Goal: Information Seeking & Learning: Learn about a topic

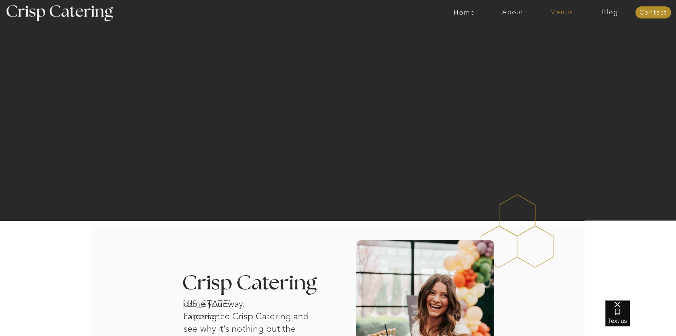
click at [560, 12] on nav "Menus" at bounding box center [562, 12] width 49 height 7
click at [561, 41] on nav "Winter (Sep-Feb)" at bounding box center [561, 41] width 58 height 7
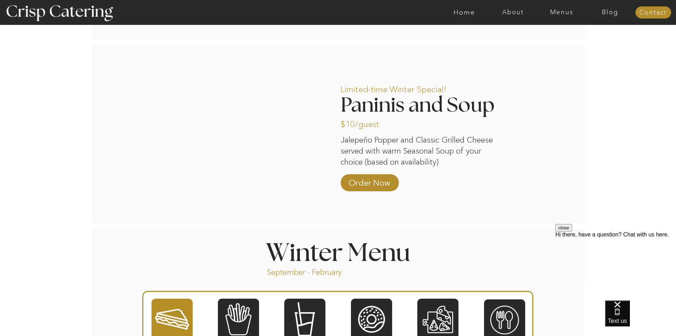
scroll to position [746, 0]
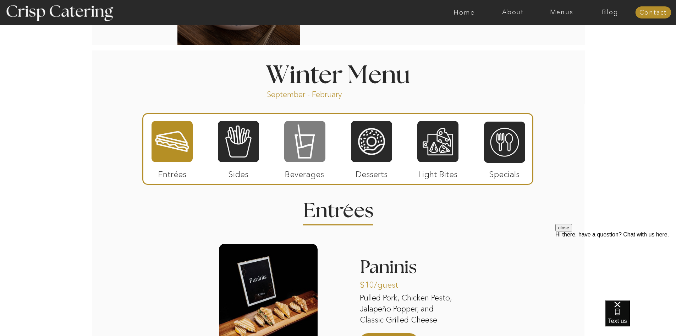
click at [298, 136] on div at bounding box center [304, 141] width 41 height 43
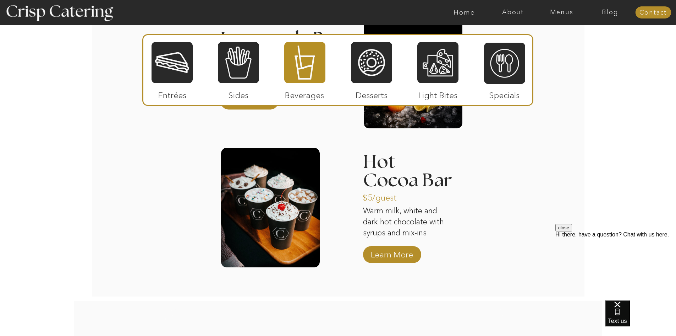
scroll to position [1047, 0]
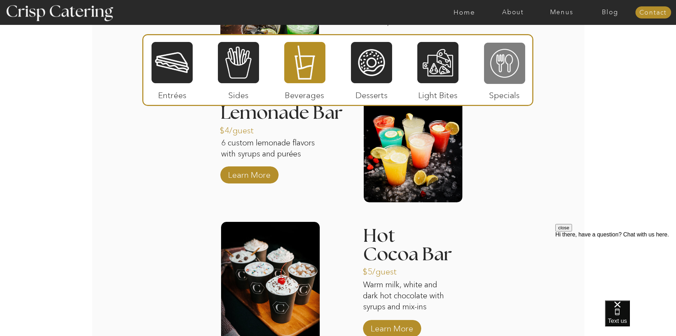
click at [508, 73] on div at bounding box center [504, 63] width 41 height 43
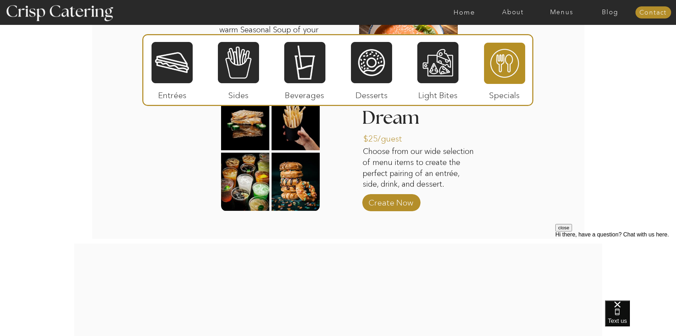
click at [376, 86] on p "Desserts" at bounding box center [371, 93] width 47 height 21
click at [312, 71] on div at bounding box center [304, 62] width 41 height 43
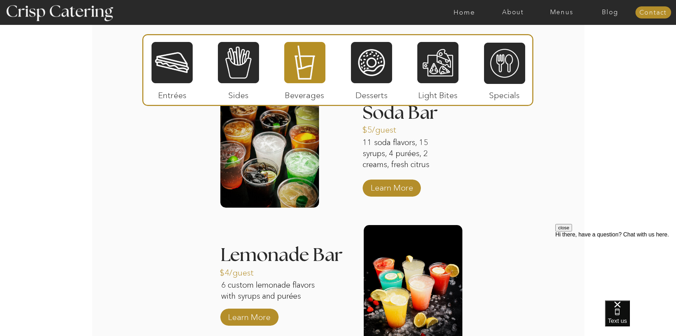
scroll to position [976, 0]
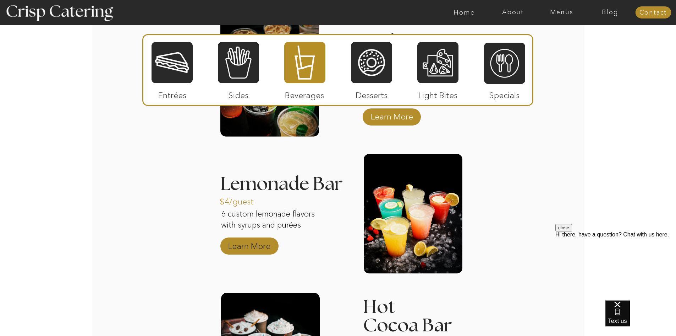
click at [263, 249] on p "Learn More" at bounding box center [249, 244] width 47 height 21
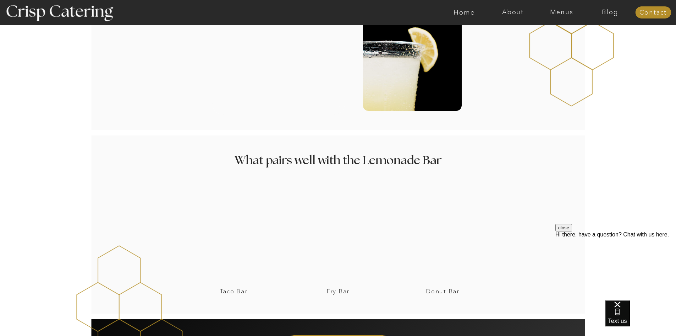
scroll to position [1243, 0]
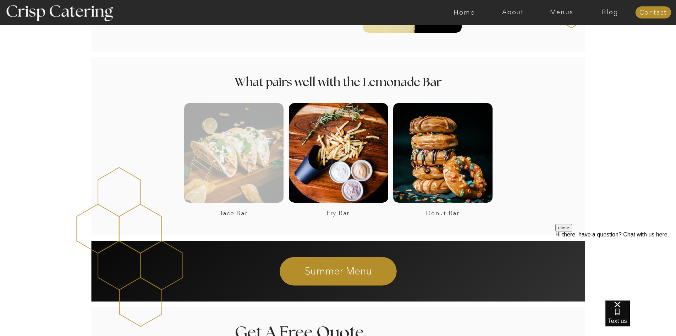
click at [252, 154] on div at bounding box center [233, 152] width 99 height 99
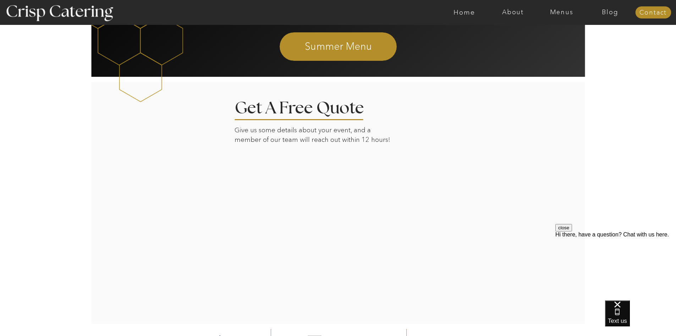
scroll to position [1520, 0]
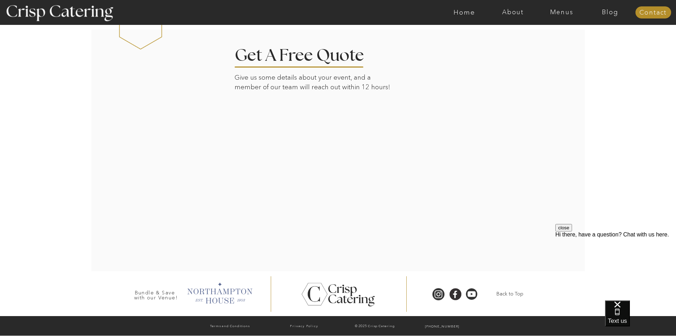
click at [204, 293] on div at bounding box center [219, 292] width 72 height 24
click at [646, 238] on div "Hi there, have a question? Chat with us here." at bounding box center [616, 234] width 121 height 6
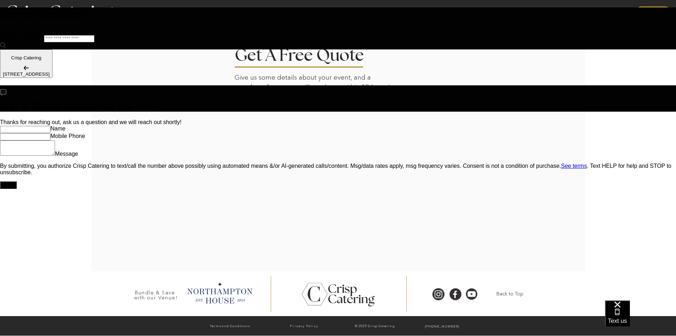
scroll to position [0, 0]
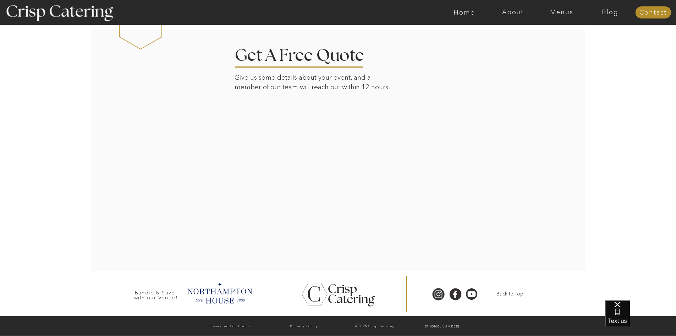
click at [514, 16] on div at bounding box center [366, 12] width 1126 height 25
click at [512, 10] on nav "About" at bounding box center [513, 12] width 49 height 7
click at [514, 36] on nav "About Crisp" at bounding box center [515, 32] width 41 height 7
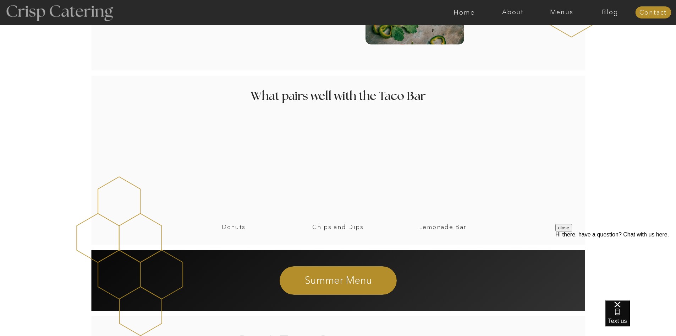
scroll to position [462, 0]
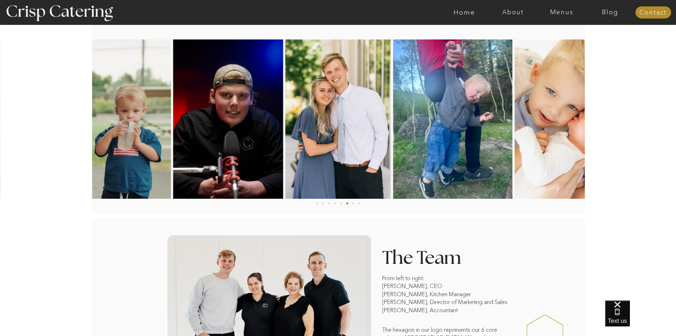
scroll to position [483, 0]
